Goal: Transaction & Acquisition: Download file/media

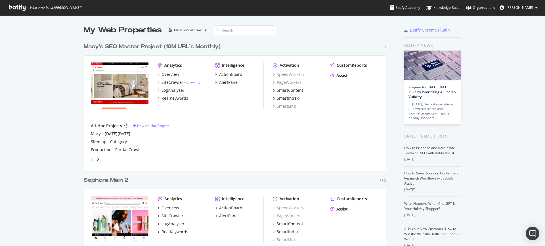
scroll to position [48, 0]
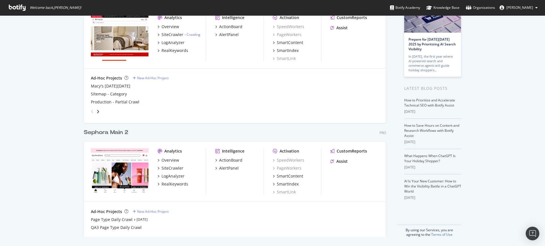
click at [125, 128] on div "Sephora Main 2" at bounding box center [106, 132] width 45 height 8
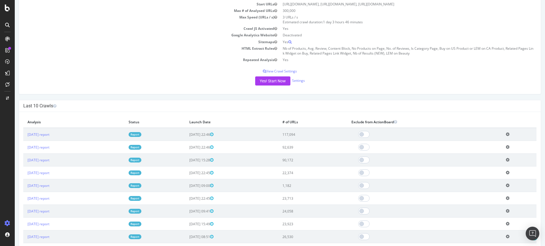
scroll to position [81, 0]
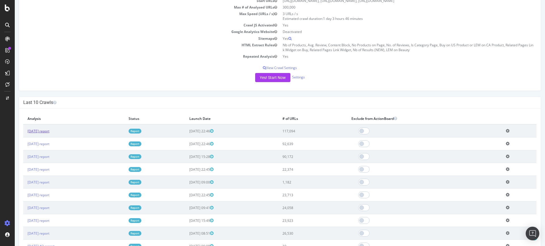
click at [49, 132] on link "[DATE] report" at bounding box center [39, 131] width 22 height 5
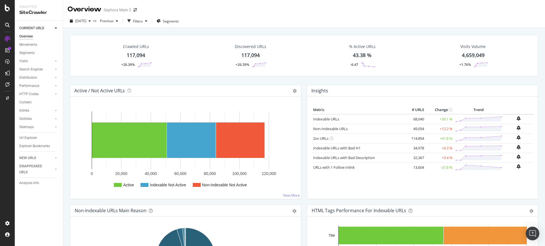
click at [139, 57] on div "117,094" at bounding box center [136, 55] width 18 height 7
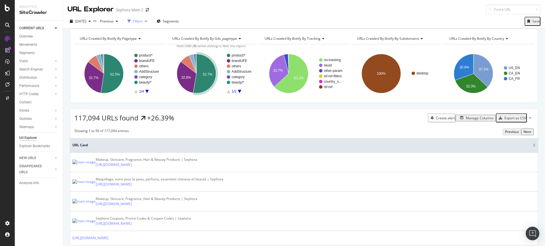
click at [150, 22] on div "button" at bounding box center [146, 21] width 7 height 3
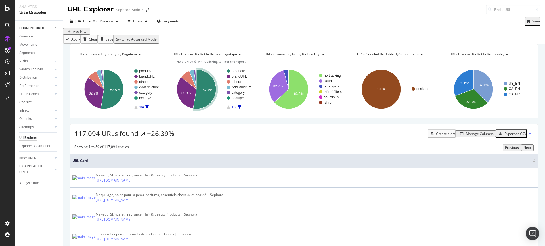
click at [87, 34] on div "Add Filter" at bounding box center [80, 31] width 15 height 5
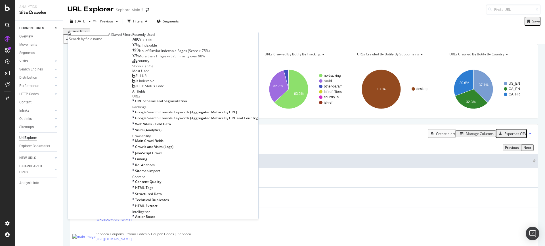
click at [108, 39] on input "text" at bounding box center [88, 38] width 40 height 7
click at [140, 42] on span "Full URL" at bounding box center [146, 39] width 12 height 5
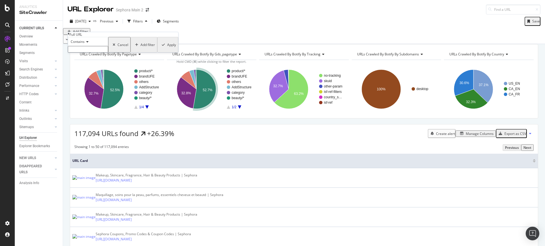
click at [81, 52] on input "text" at bounding box center [88, 49] width 40 height 7
type input "/brand/"
click at [167, 49] on div "Apply" at bounding box center [171, 46] width 9 height 5
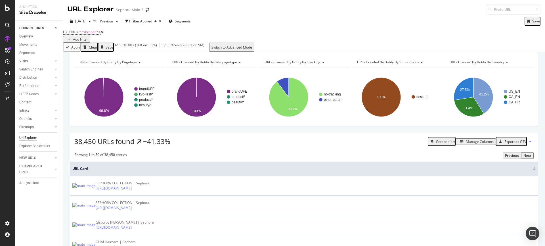
click at [88, 38] on div "Add Filter" at bounding box center [80, 39] width 15 height 5
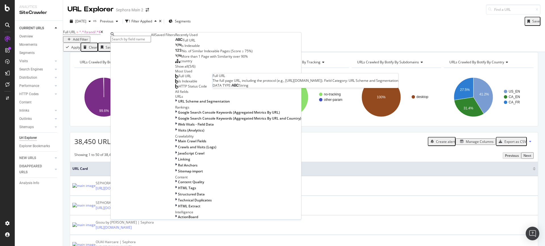
click at [183, 43] on span "Full URL" at bounding box center [189, 40] width 12 height 5
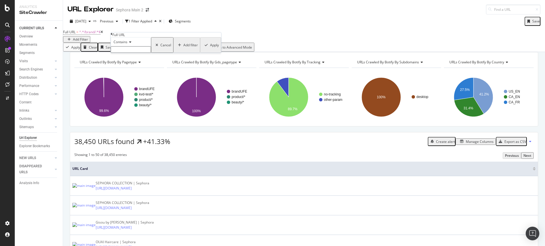
click at [136, 46] on div "Contains" at bounding box center [131, 41] width 40 height 9
click at [137, 94] on span "Doesn't contain" at bounding box center [124, 91] width 25 height 5
click at [134, 53] on input "text" at bounding box center [131, 49] width 40 height 7
type input "/ca/"
click at [210, 49] on div "Apply" at bounding box center [214, 46] width 9 height 5
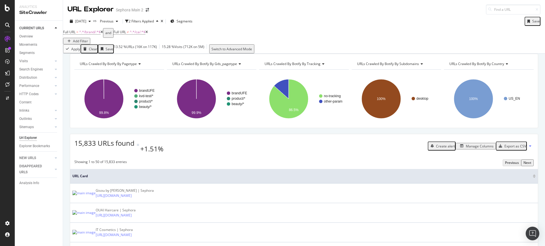
click at [518, 148] on div "Export as CSV" at bounding box center [515, 146] width 22 height 5
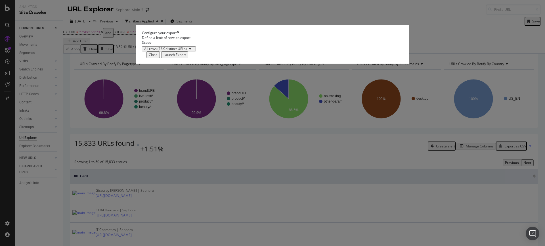
click at [186, 57] on div "Launch Export" at bounding box center [174, 54] width 22 height 5
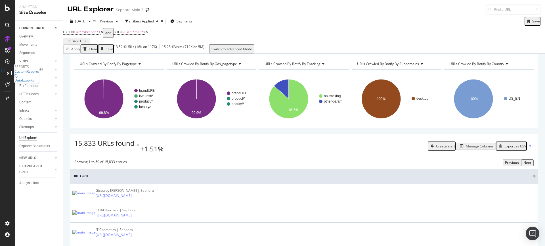
click at [5, 73] on icon at bounding box center [3, 72] width 4 height 9
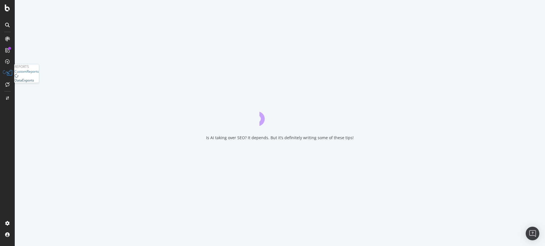
click at [34, 83] on div "DataExports" at bounding box center [24, 80] width 20 height 5
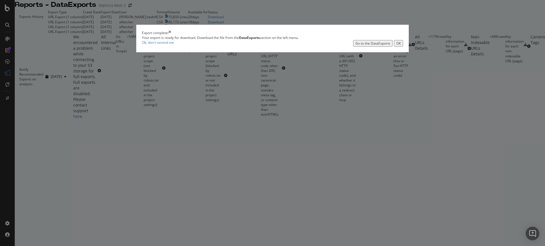
click at [394, 47] on button "OK" at bounding box center [398, 43] width 9 height 7
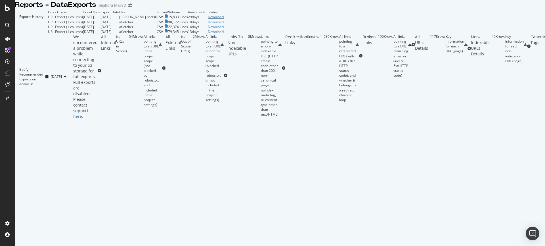
click at [224, 19] on div "Download" at bounding box center [216, 16] width 16 height 5
